Goal: Transaction & Acquisition: Purchase product/service

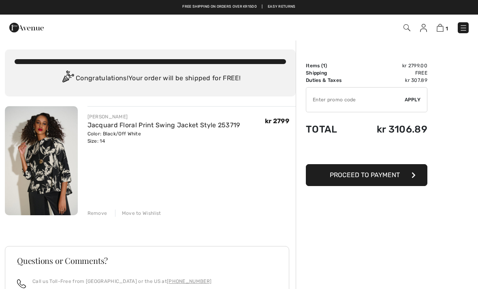
click at [330, 102] on input "TEXT" at bounding box center [355, 99] width 98 height 24
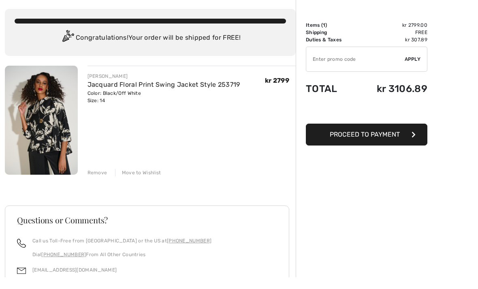
scroll to position [29, 0]
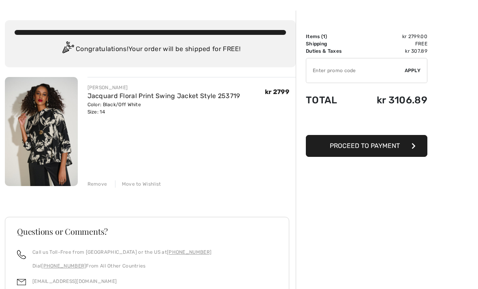
paste input "OC00154EDC"
type input "OC00154EDC"
click at [412, 72] on span "Apply" at bounding box center [412, 70] width 16 height 7
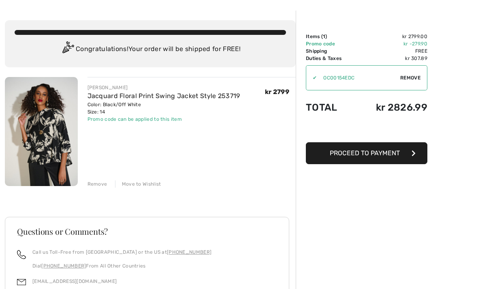
click at [357, 154] on span "Proceed to Payment" at bounding box center [365, 153] width 70 height 8
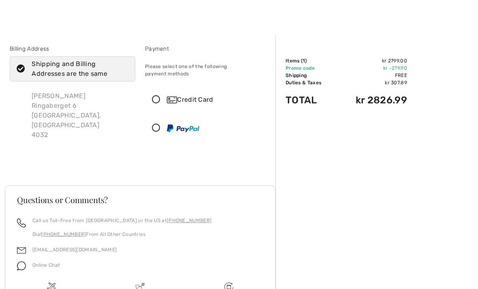
scroll to position [8, 0]
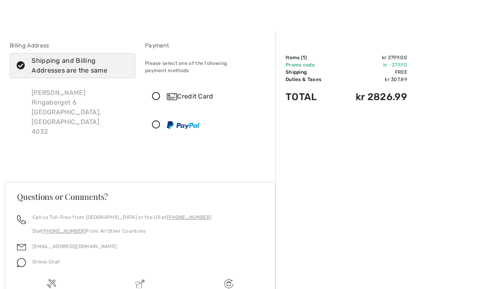
click at [157, 92] on icon at bounding box center [155, 96] width 21 height 9
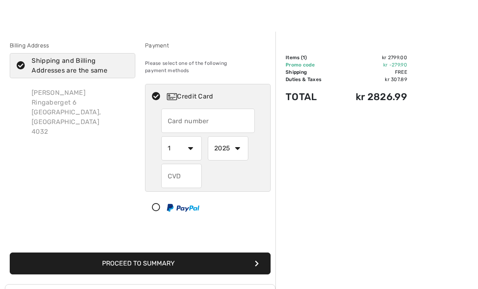
click at [180, 112] on input "text" at bounding box center [208, 120] width 94 height 24
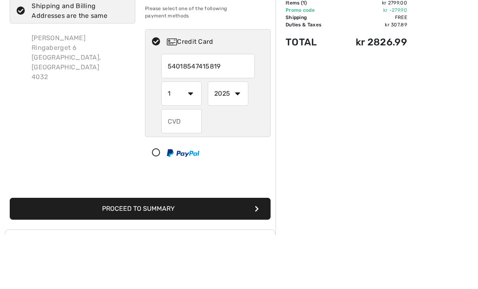
type input "5401854741581932"
select select "10"
click at [239, 136] on select "2025 2026 2027 2028 2029 2030 2031 2032 2033 2034 2035" at bounding box center [228, 148] width 40 height 24
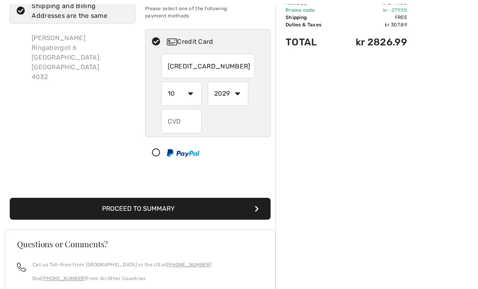
select select "2025"
click at [174, 117] on input "text" at bounding box center [181, 121] width 40 height 24
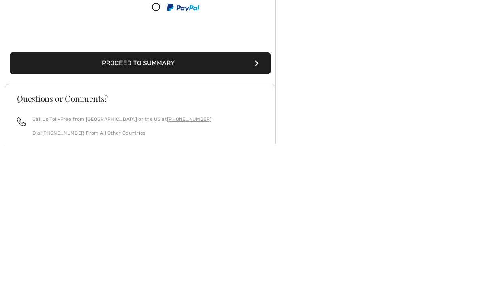
scroll to position [66, 0]
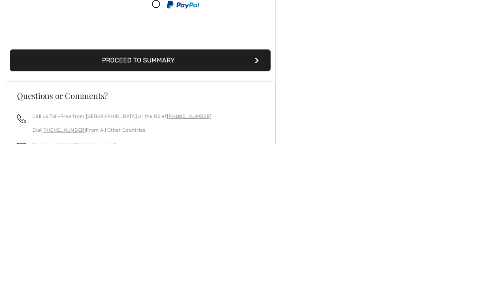
type input "600"
click at [153, 194] on button "Proceed to Summary" at bounding box center [140, 205] width 261 height 22
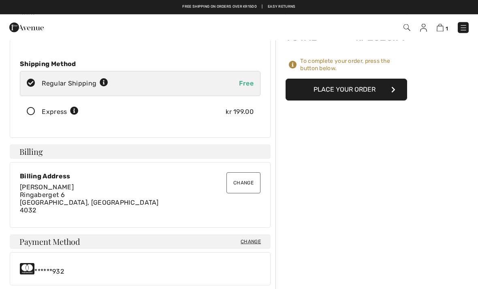
scroll to position [96, 0]
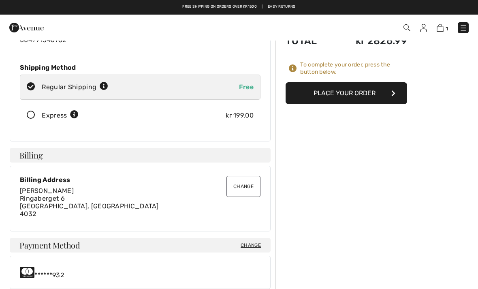
click at [332, 92] on button "Place Your Order" at bounding box center [345, 93] width 121 height 22
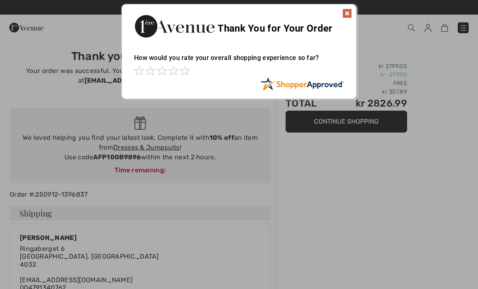
click at [345, 11] on img at bounding box center [347, 14] width 10 height 10
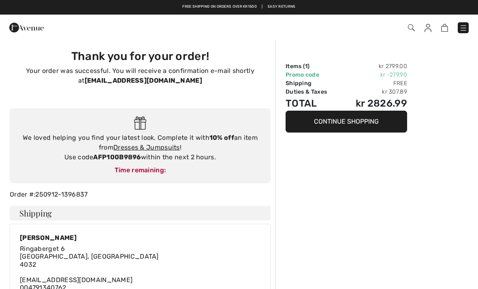
click at [463, 28] on img at bounding box center [463, 28] width 8 height 8
